Goal: Task Accomplishment & Management: Manage account settings

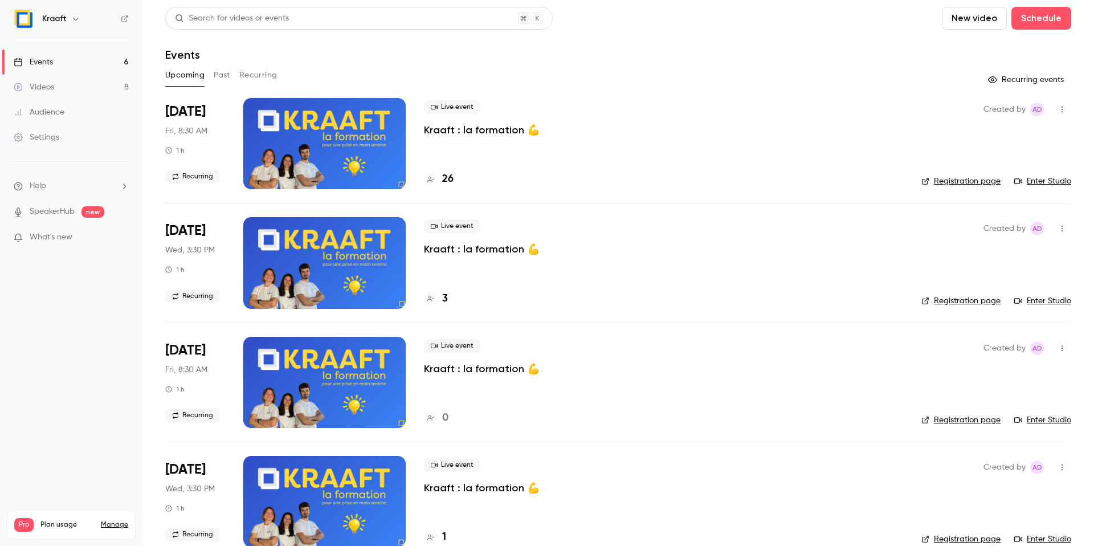
click at [495, 126] on p "Kraaft : la formation 💪" at bounding box center [482, 130] width 116 height 14
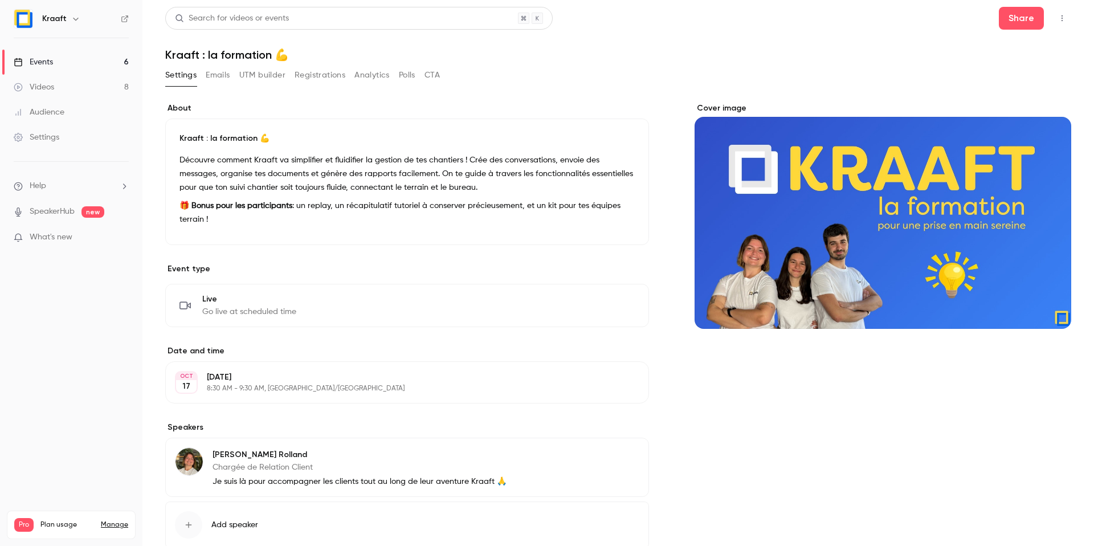
click at [311, 82] on button "Registrations" at bounding box center [320, 75] width 51 height 18
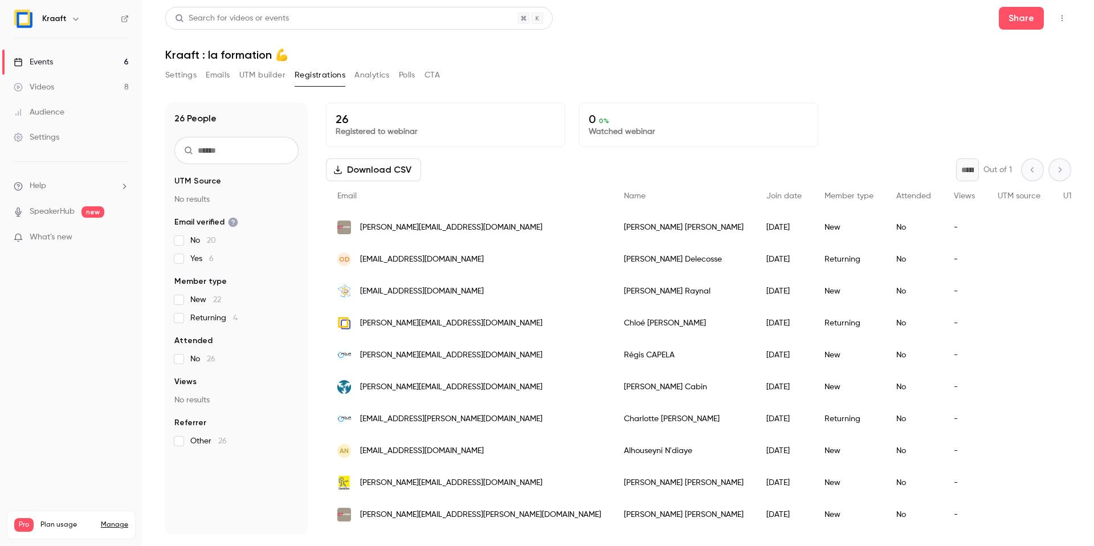
click at [377, 76] on button "Analytics" at bounding box center [371, 75] width 35 height 18
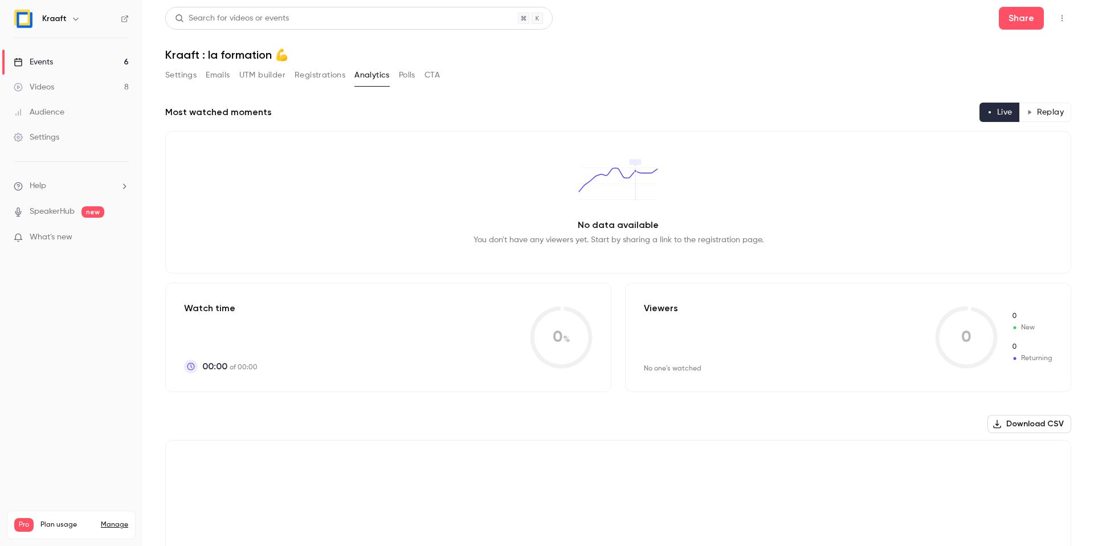
click at [410, 77] on button "Polls" at bounding box center [407, 75] width 17 height 18
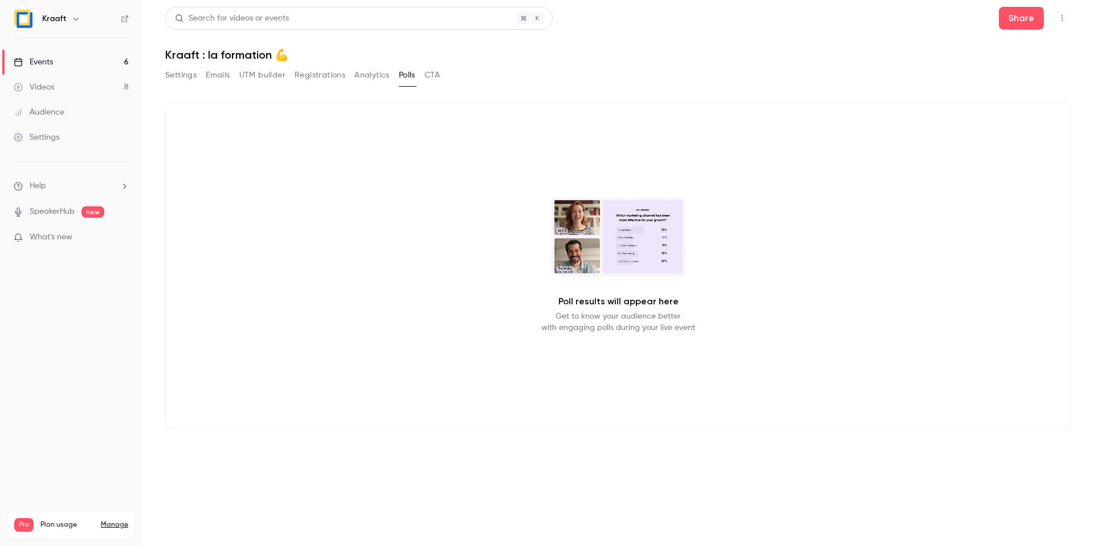
click at [426, 75] on button "CTA" at bounding box center [432, 75] width 15 height 18
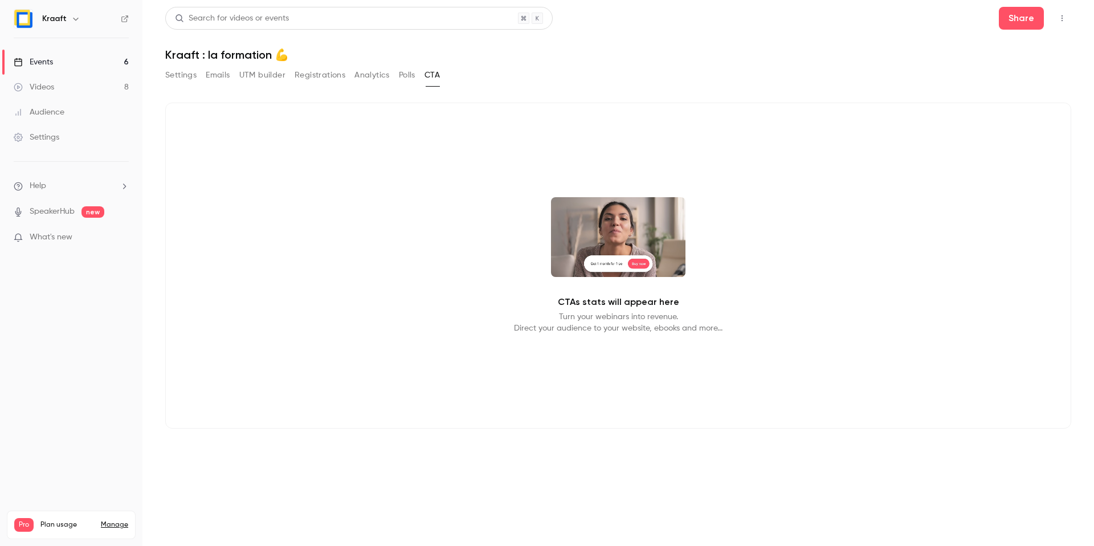
click at [168, 79] on button "Settings" at bounding box center [180, 75] width 31 height 18
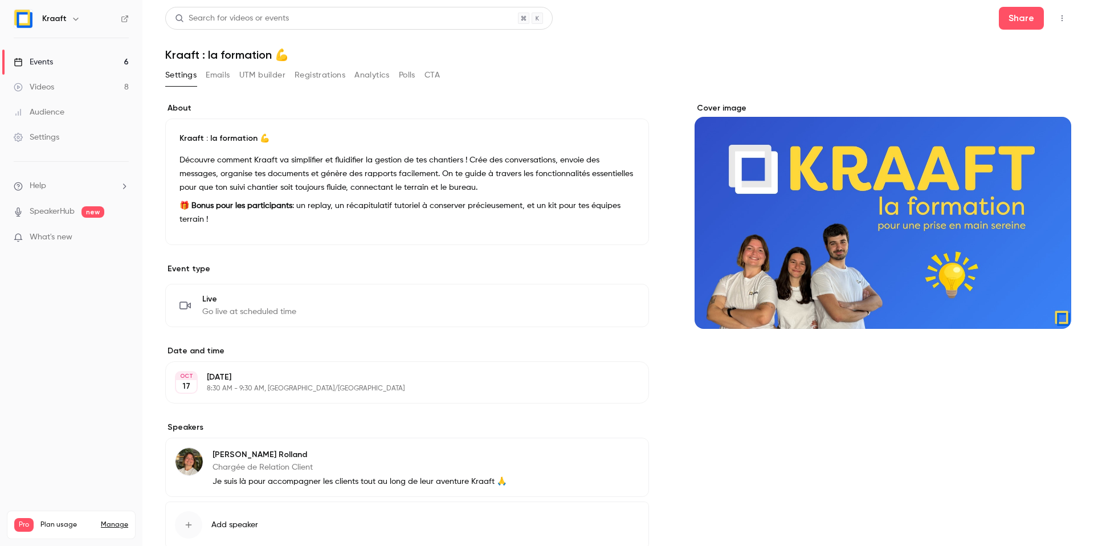
click at [207, 75] on button "Emails" at bounding box center [218, 75] width 24 height 18
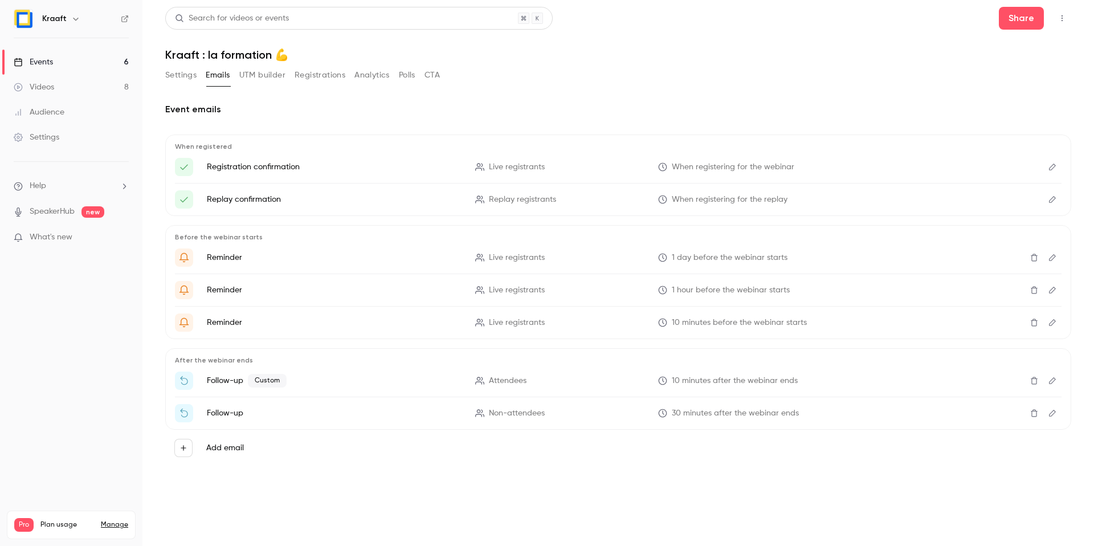
click at [114, 68] on link "Events 6" at bounding box center [71, 62] width 142 height 25
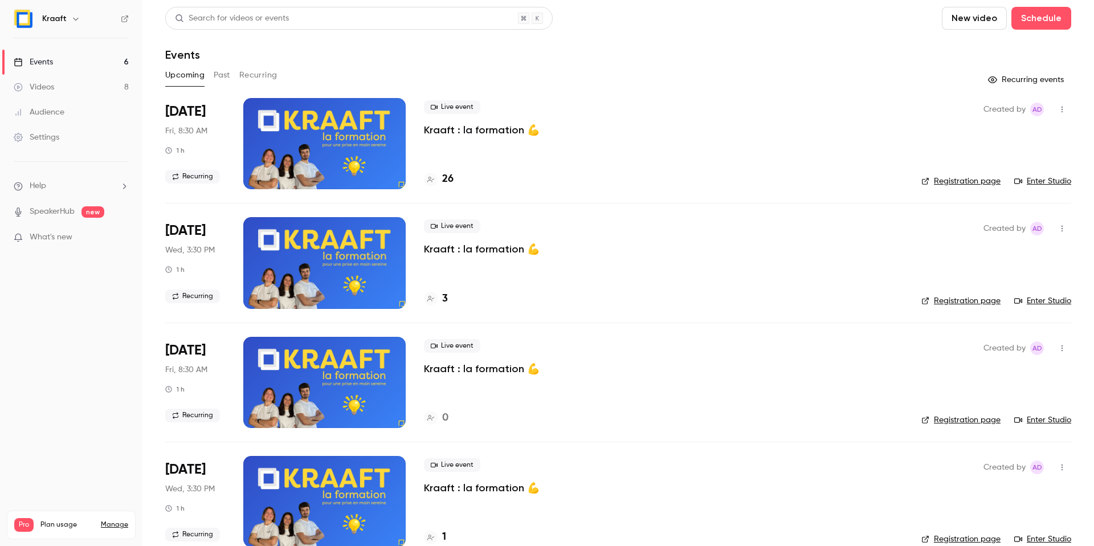
click at [265, 81] on button "Recurring" at bounding box center [258, 75] width 38 height 18
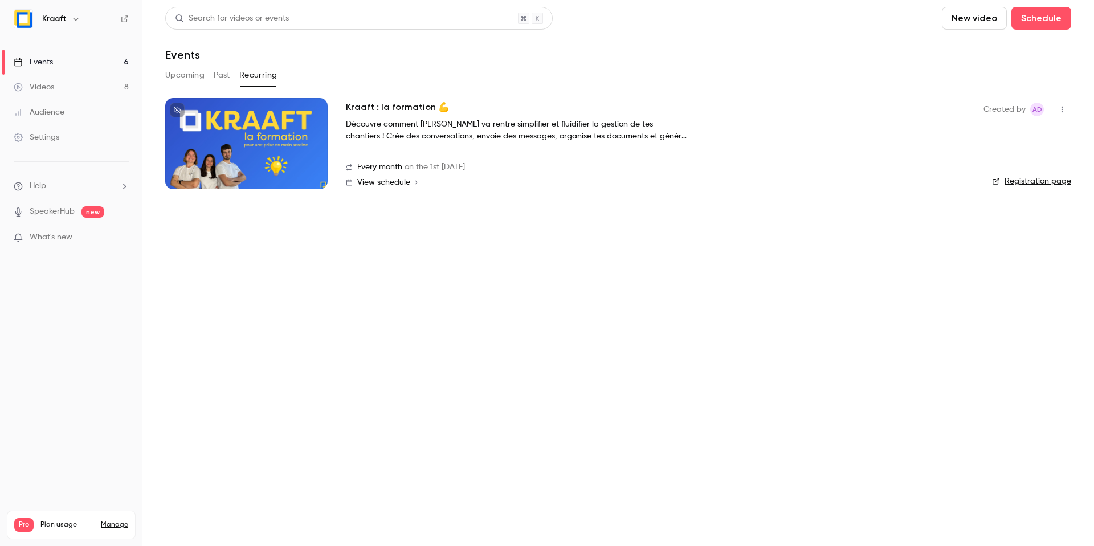
click at [241, 115] on div at bounding box center [246, 143] width 162 height 91
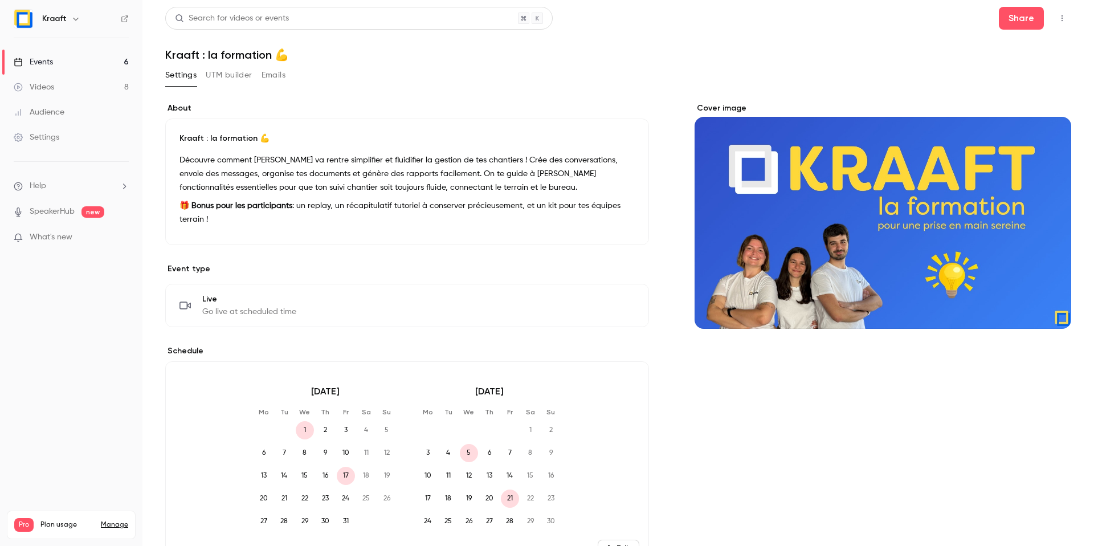
click at [205, 79] on div "Settings UTM builder Emails" at bounding box center [225, 75] width 120 height 18
click at [254, 70] on div "Settings UTM builder Emails" at bounding box center [225, 75] width 120 height 18
click at [241, 74] on button "UTM builder" at bounding box center [229, 75] width 46 height 18
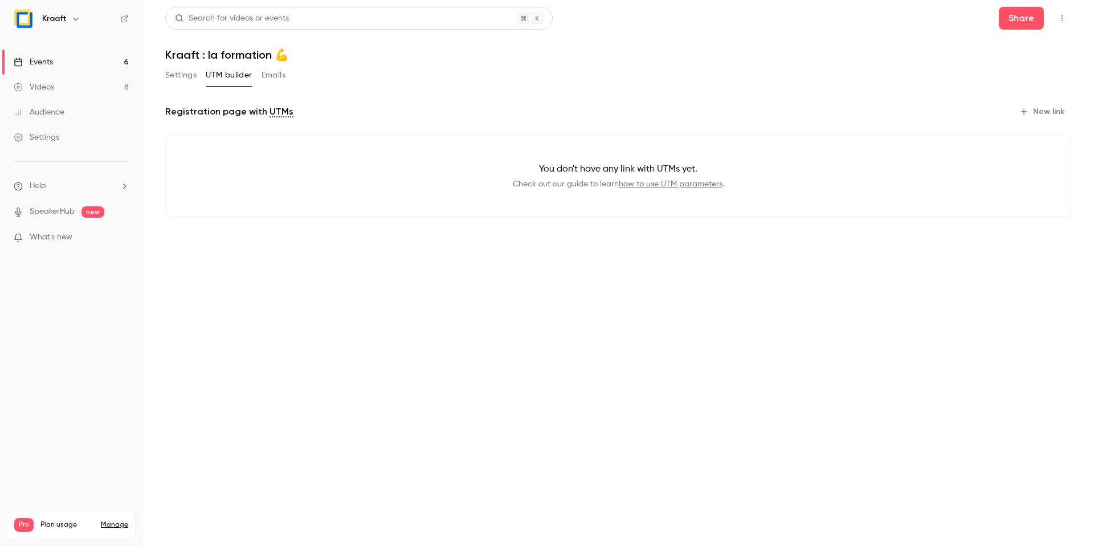
click at [279, 75] on button "Emails" at bounding box center [274, 75] width 24 height 18
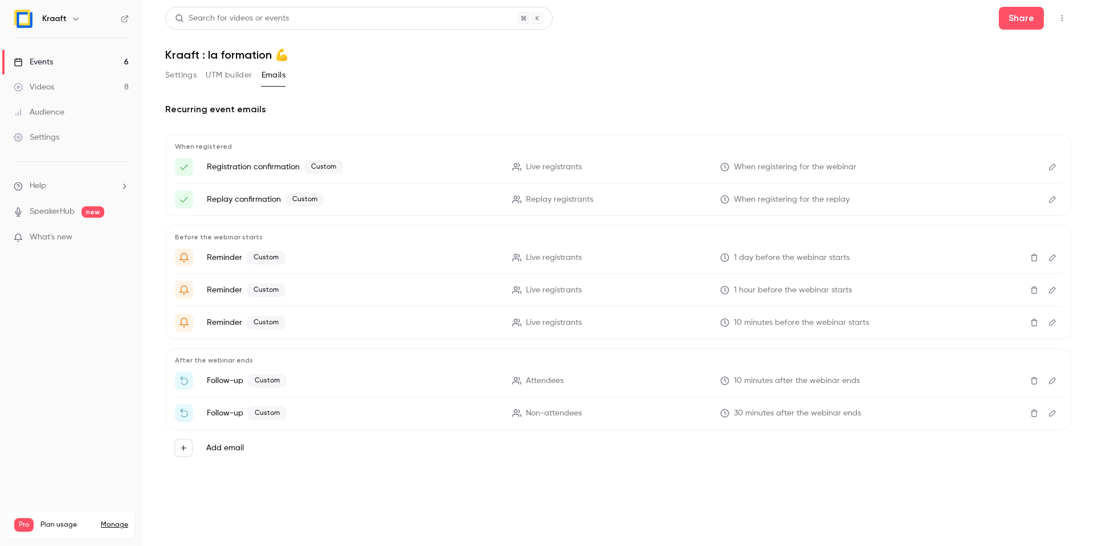
click at [1049, 168] on icon "Edit" at bounding box center [1052, 167] width 9 height 8
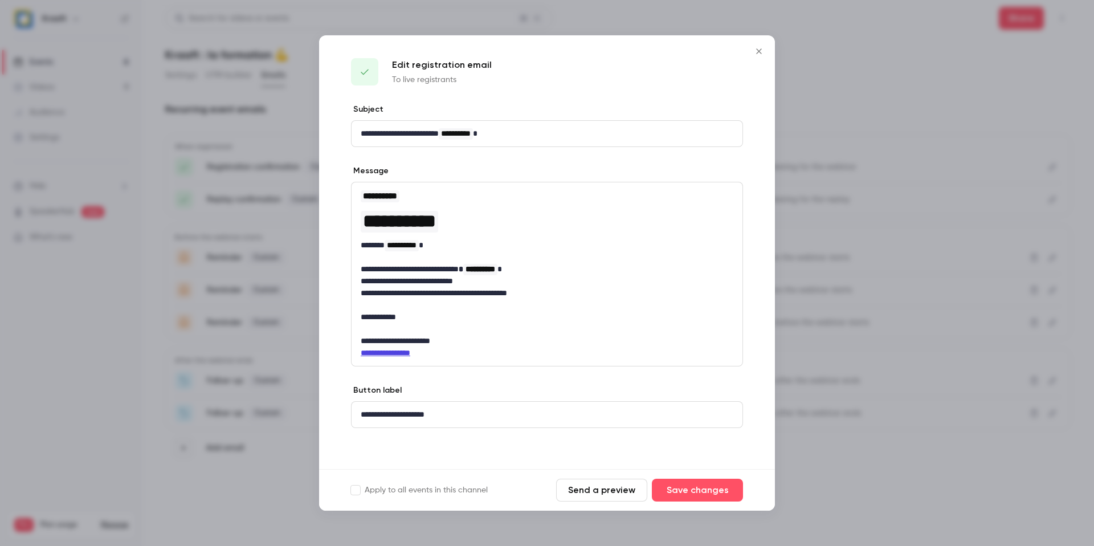
click at [264, 181] on div at bounding box center [547, 273] width 1094 height 546
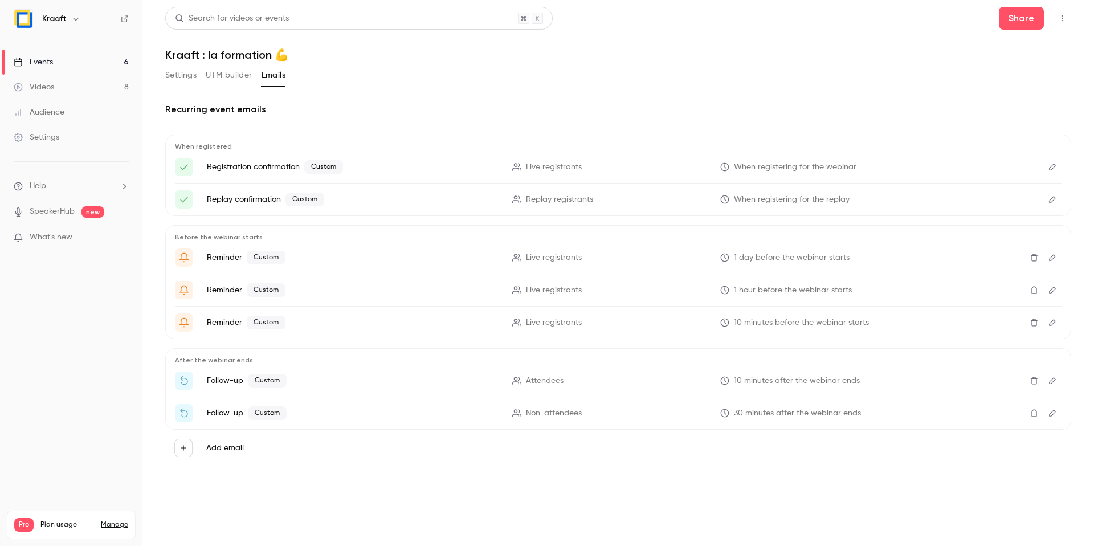
click at [1050, 195] on icon "Edit" at bounding box center [1052, 199] width 9 height 8
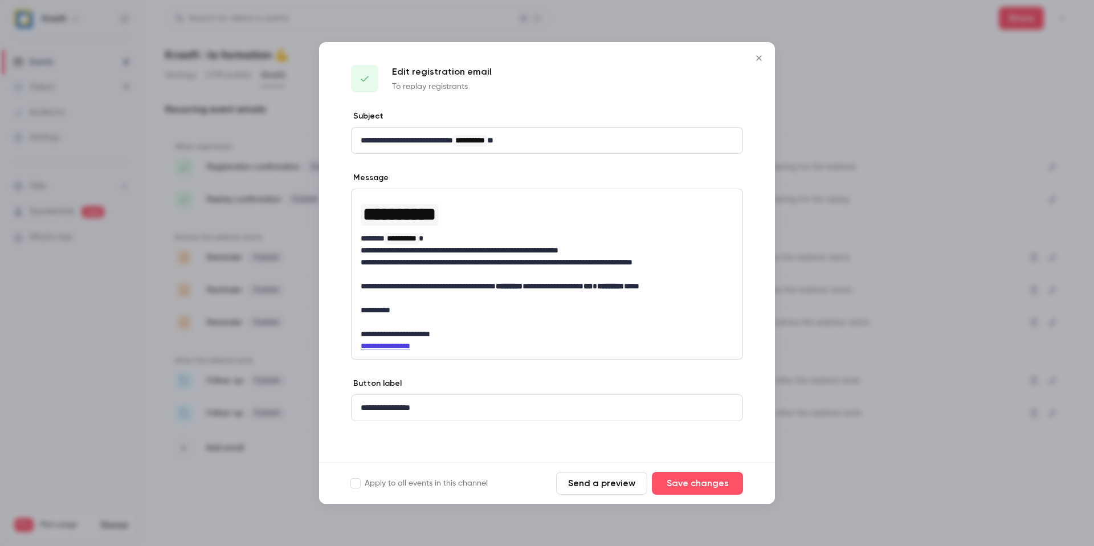
click at [800, 137] on div at bounding box center [547, 273] width 1094 height 546
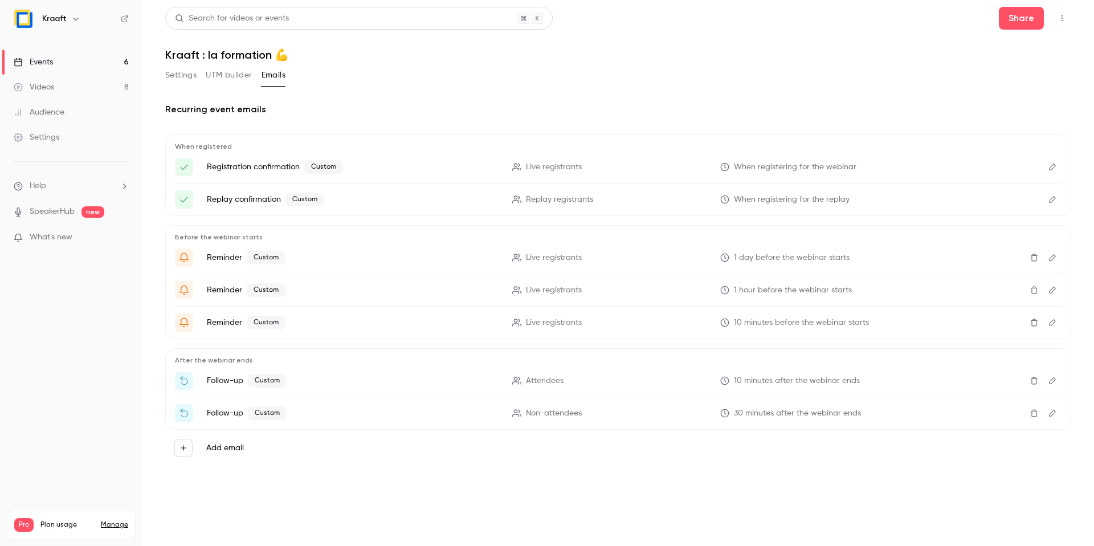
click at [1051, 202] on icon "Edit" at bounding box center [1052, 199] width 7 height 7
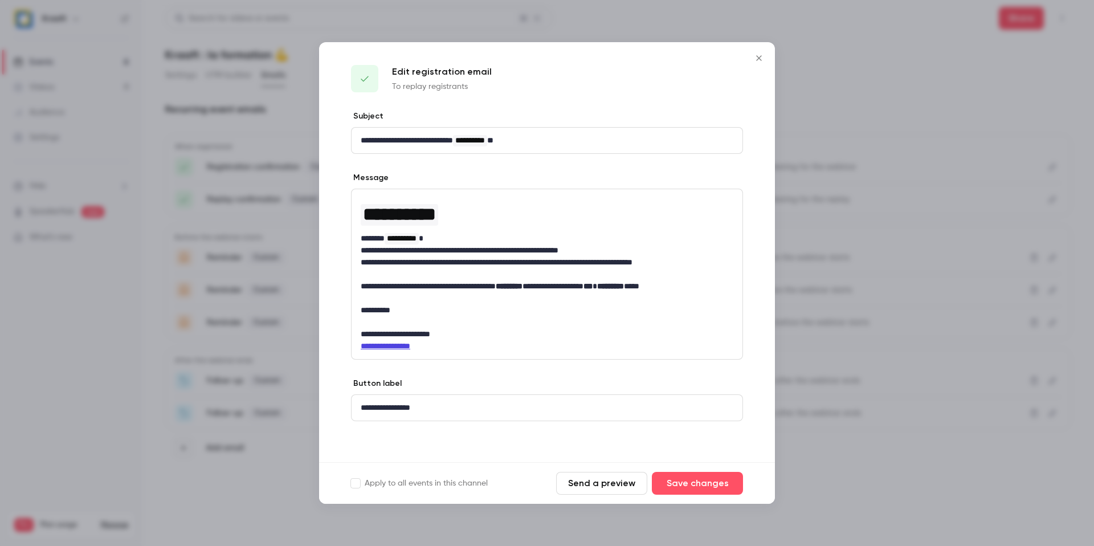
click at [868, 266] on div at bounding box center [547, 273] width 1094 height 546
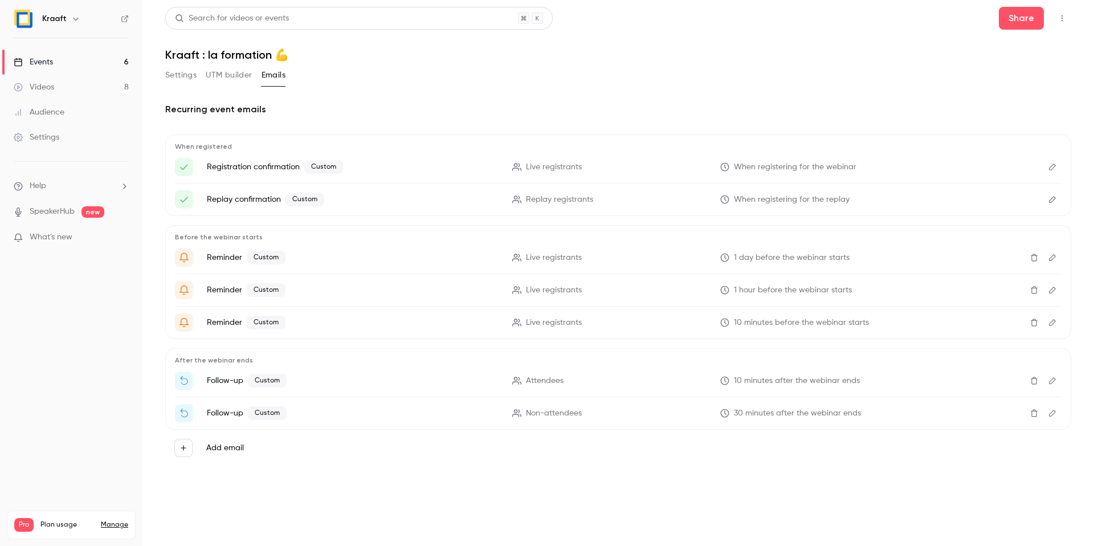
click at [1050, 255] on icon "Edit" at bounding box center [1052, 258] width 9 height 8
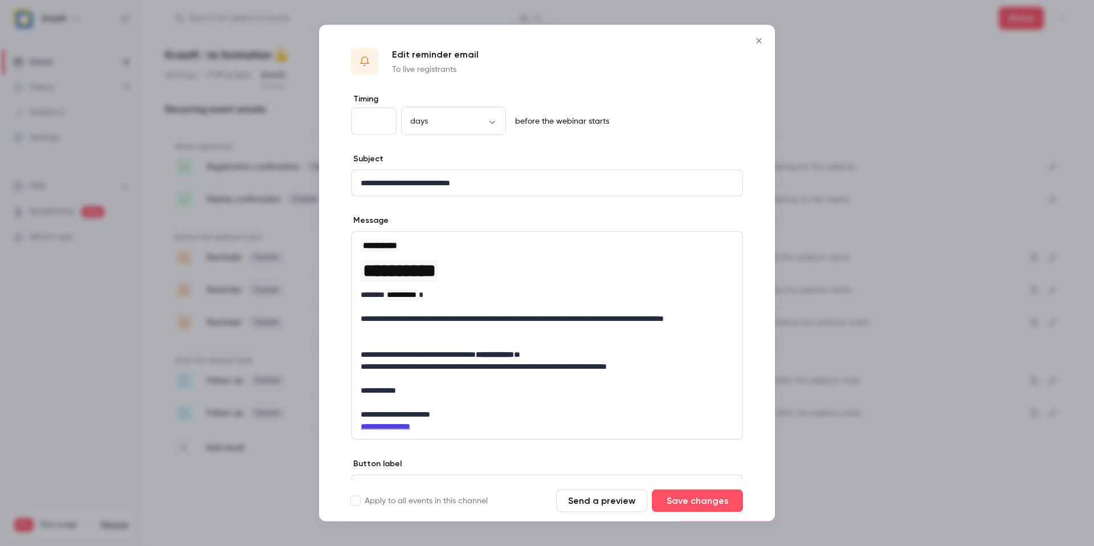
click at [483, 318] on p "**********" at bounding box center [543, 325] width 364 height 24
drag, startPoint x: 478, startPoint y: 319, endPoint x: 503, endPoint y: 320, distance: 25.1
click at [503, 320] on p "**********" at bounding box center [543, 325] width 364 height 24
click at [698, 504] on button "Save changes" at bounding box center [697, 501] width 91 height 23
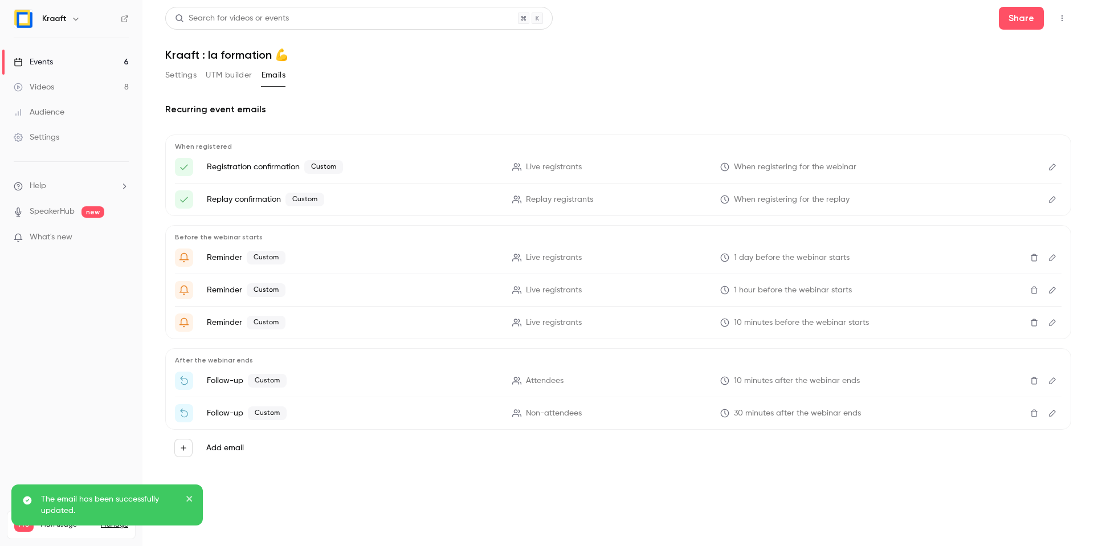
click at [1055, 287] on icon "Edit" at bounding box center [1052, 290] width 9 height 8
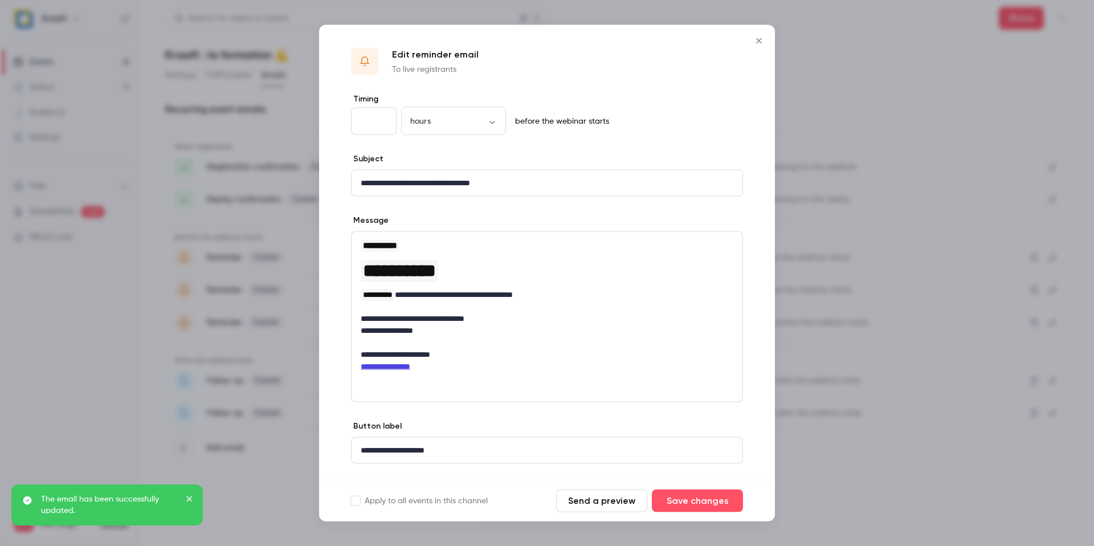
click at [907, 327] on div at bounding box center [547, 273] width 1094 height 546
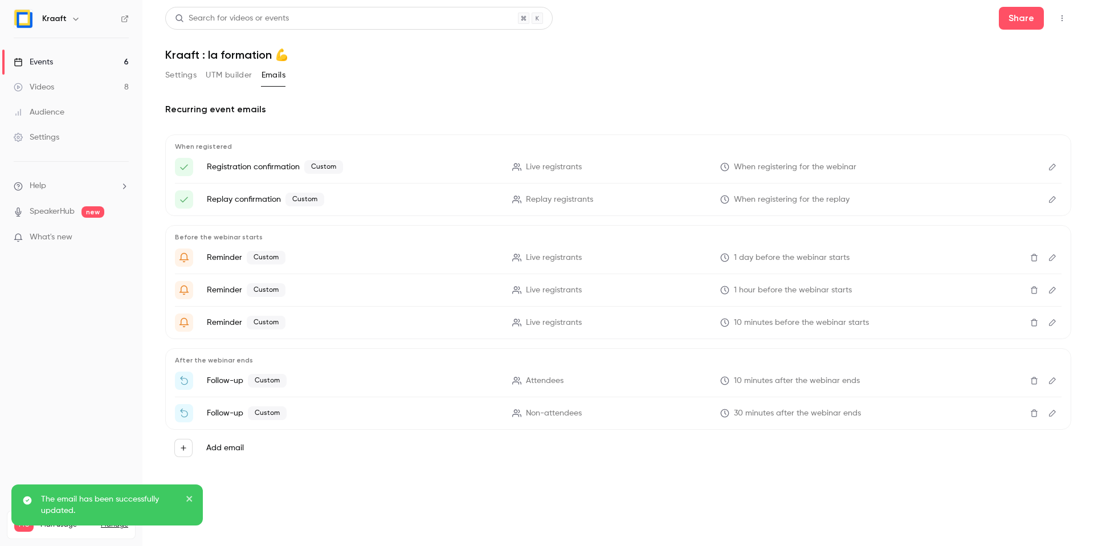
click at [1055, 320] on icon "Edit" at bounding box center [1052, 323] width 9 height 8
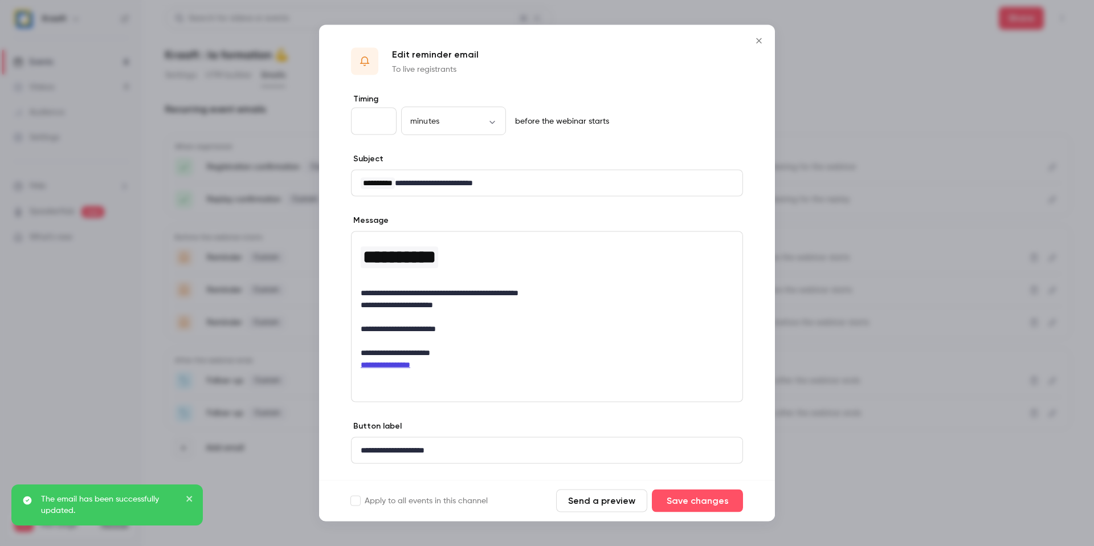
click at [879, 330] on div at bounding box center [547, 273] width 1094 height 546
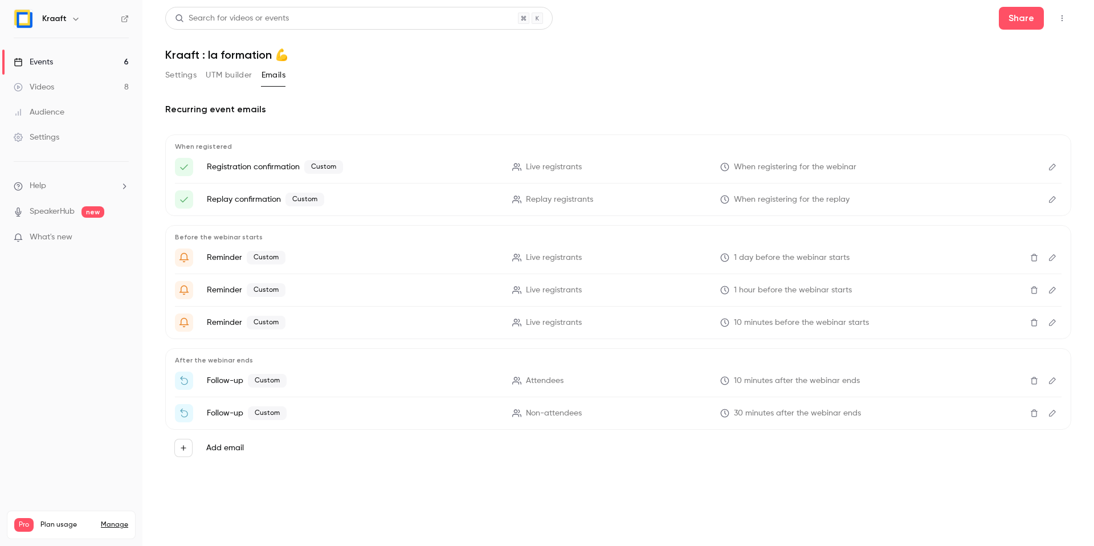
click at [1046, 378] on button "Edit" at bounding box center [1052, 381] width 18 height 18
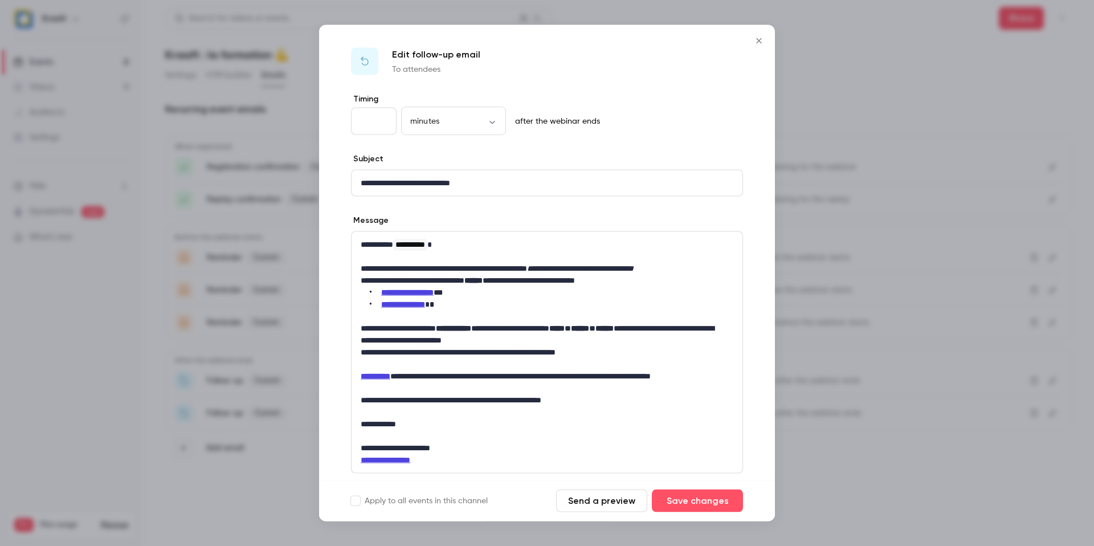
click at [860, 353] on div at bounding box center [547, 273] width 1094 height 546
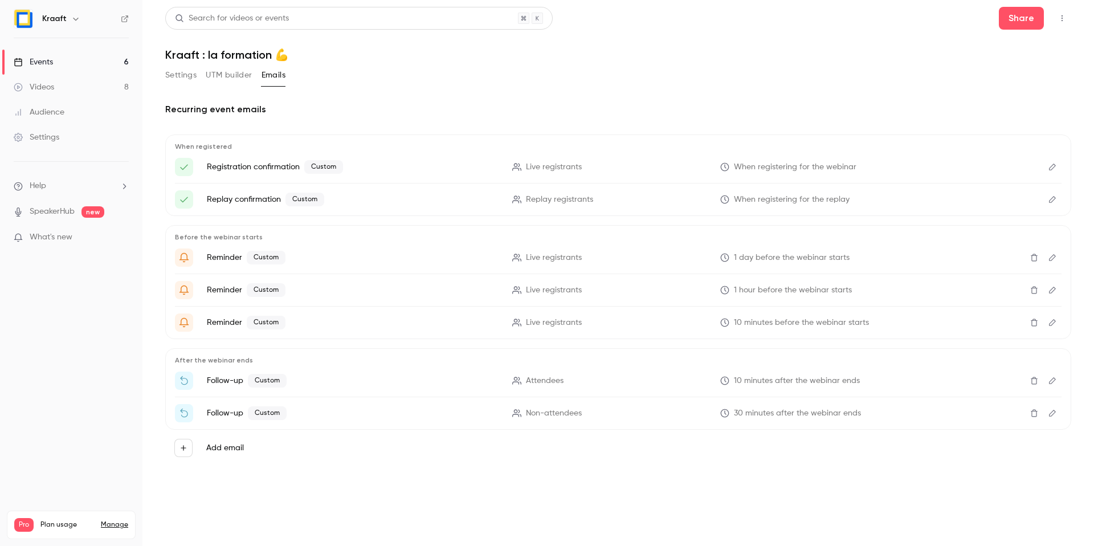
click at [1053, 415] on icon "Edit" at bounding box center [1052, 413] width 9 height 8
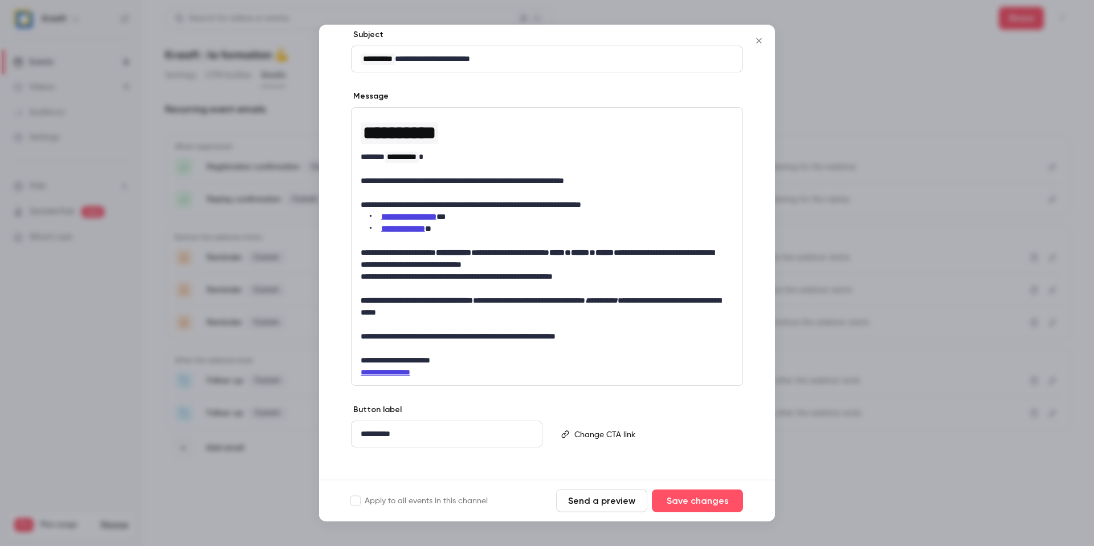
scroll to position [121, 0]
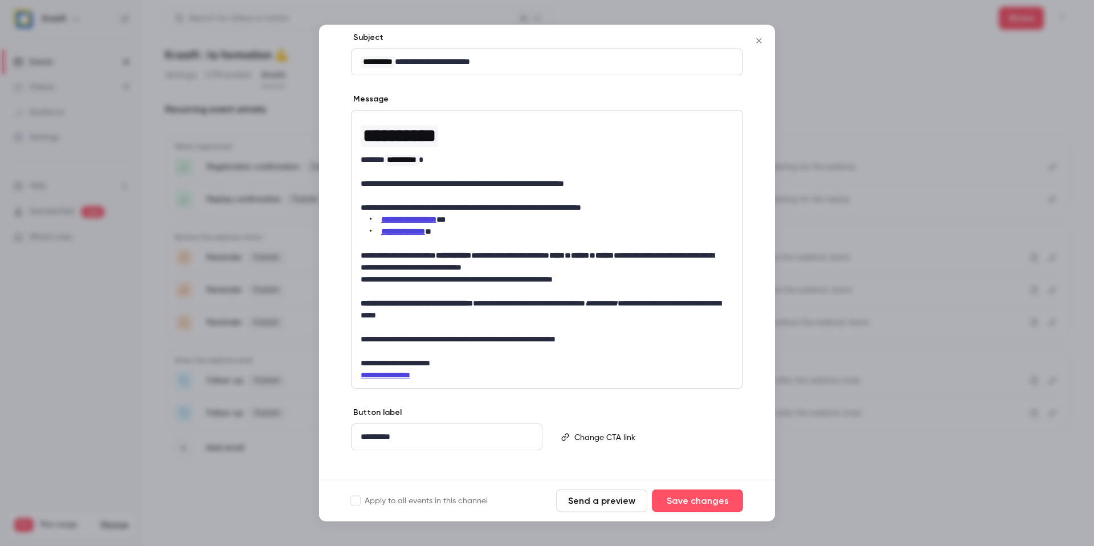
click at [758, 36] on icon "Close" at bounding box center [759, 40] width 14 height 9
